Goal: Information Seeking & Learning: Find specific page/section

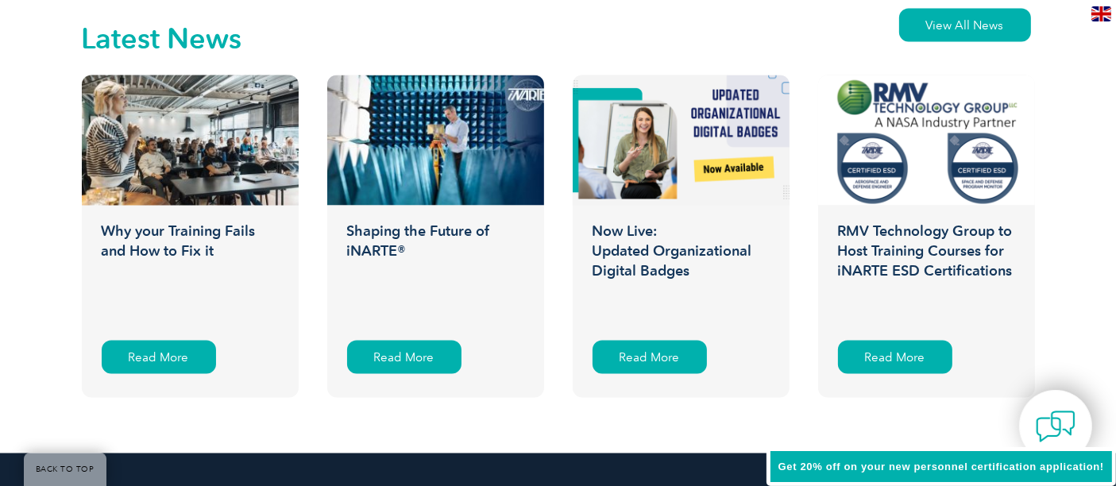
scroll to position [2471, 0]
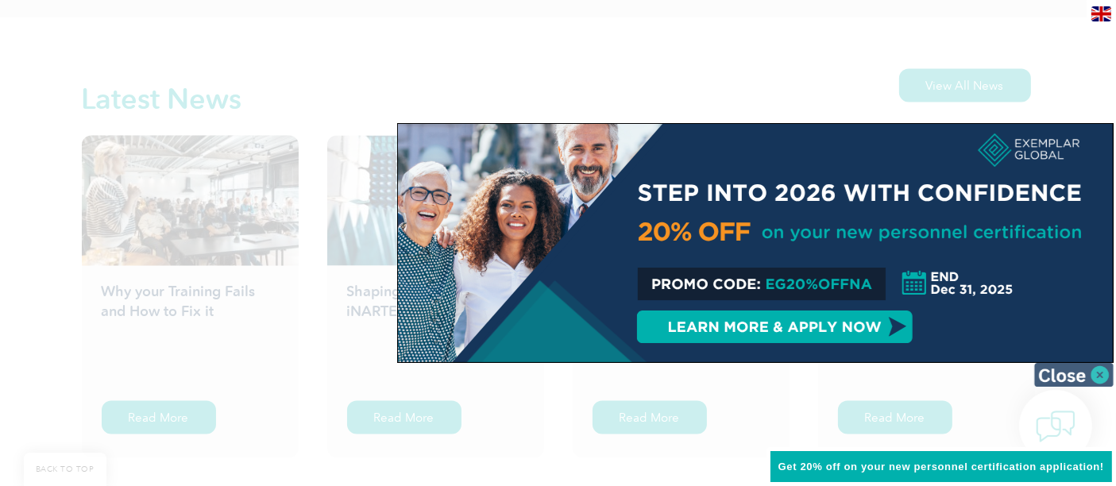
click at [1092, 375] on img at bounding box center [1073, 375] width 79 height 24
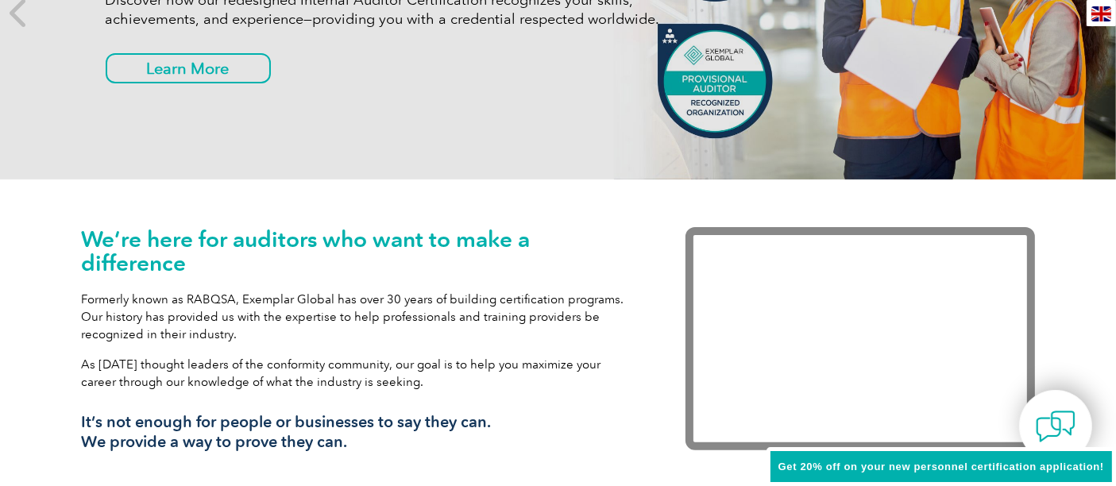
click at [524, 128] on div "Internal Auditor Certification Discover how our redesigned Internal Auditor Cer…" at bounding box center [558, 13] width 953 height 334
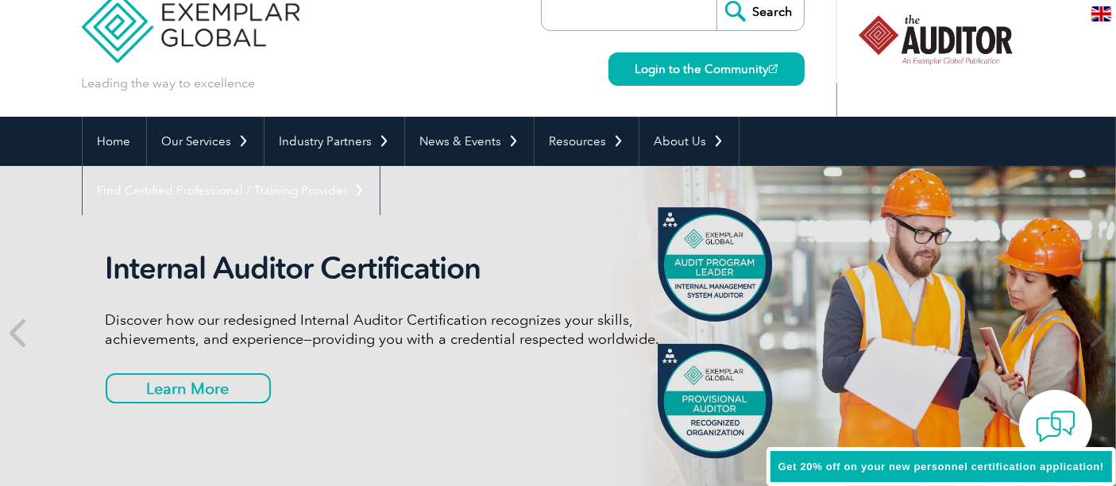
scroll to position [0, 0]
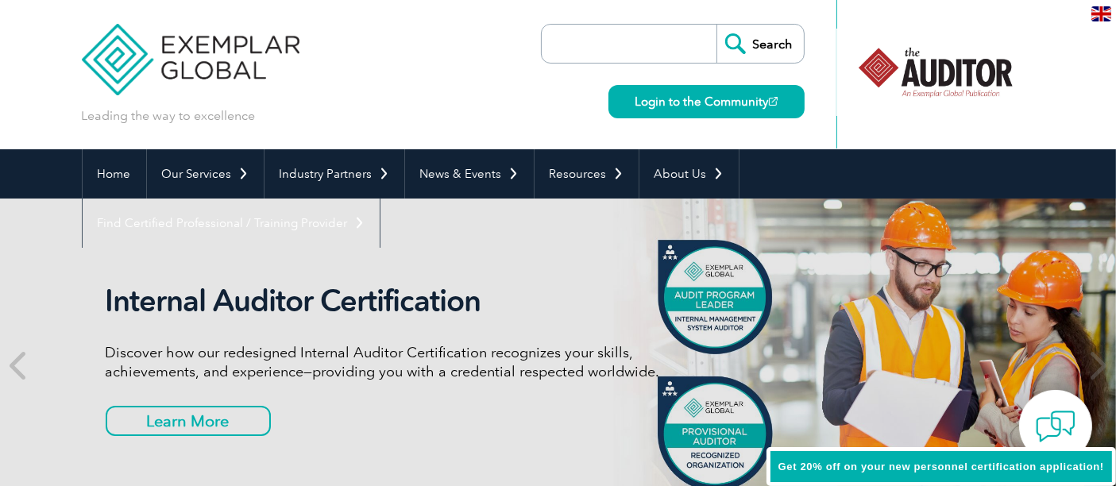
click at [609, 21] on div "Search Login to the Community" at bounding box center [673, 74] width 264 height 149
click at [610, 41] on input "search" at bounding box center [633, 44] width 167 height 38
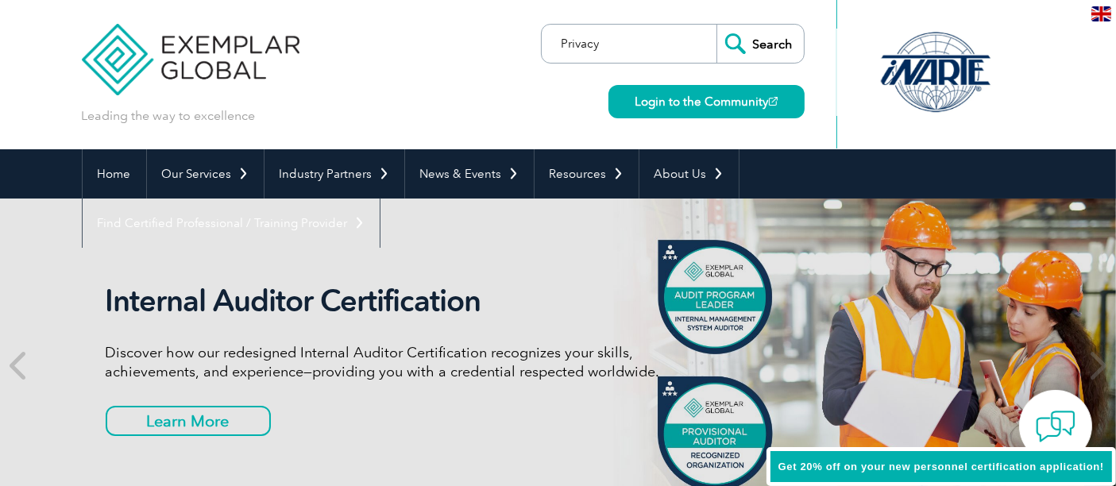
type input "Privacy"
click at [717, 25] on input "Search" at bounding box center [760, 44] width 87 height 38
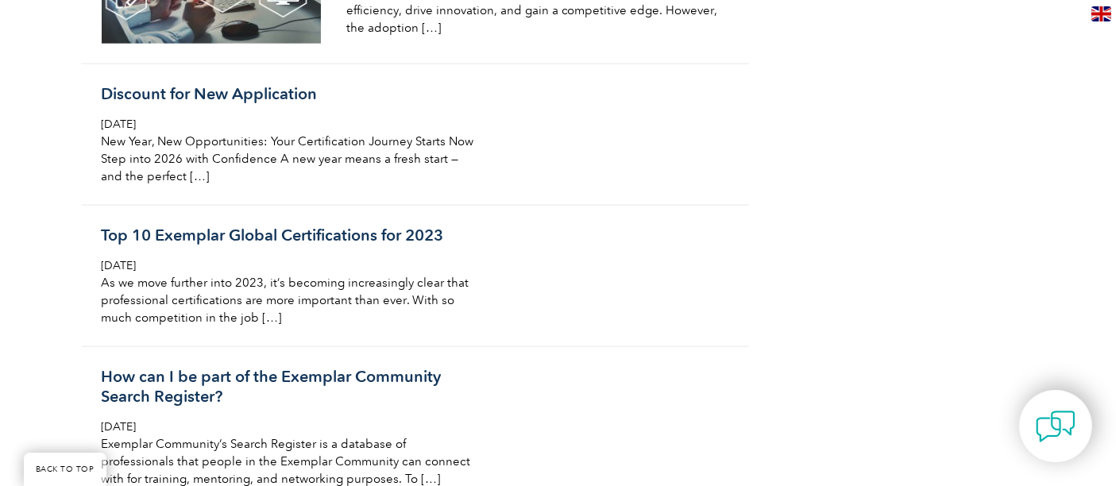
scroll to position [1742, 0]
